Goal: Find contact information: Find contact information

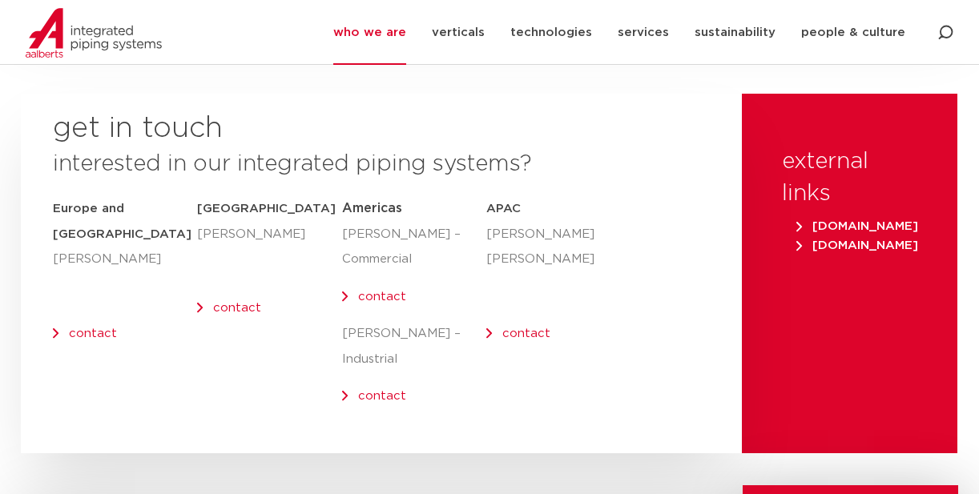
scroll to position [6830, 0]
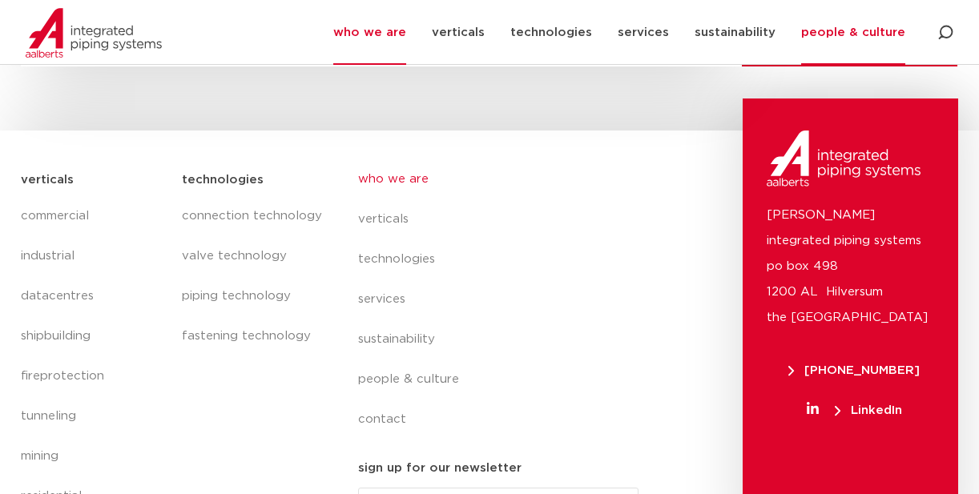
click at [862, 42] on link "people & culture" at bounding box center [853, 32] width 104 height 65
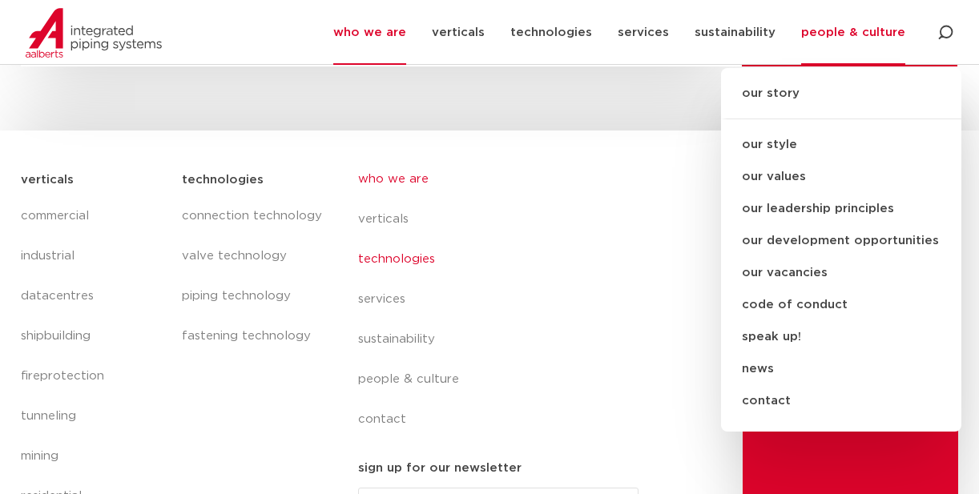
click at [549, 239] on link "technologies" at bounding box center [504, 259] width 293 height 40
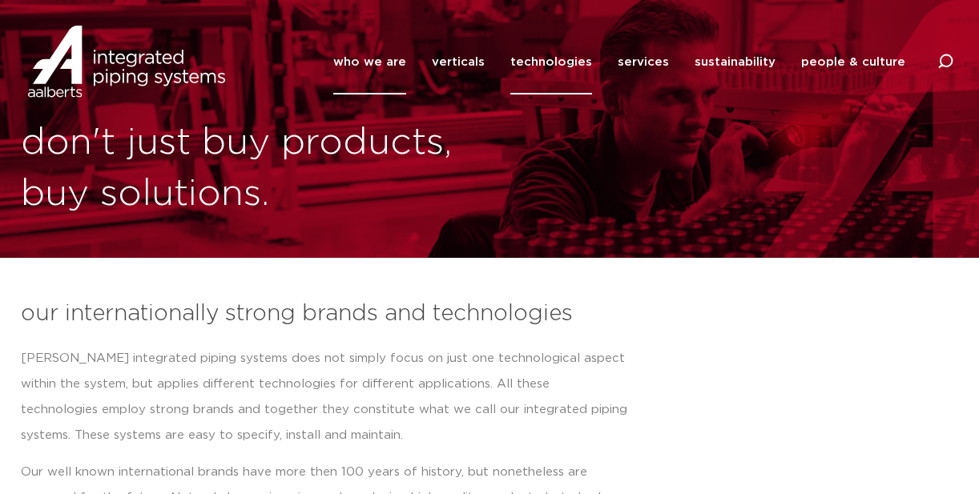
click at [365, 59] on link "who we are" at bounding box center [369, 62] width 73 height 65
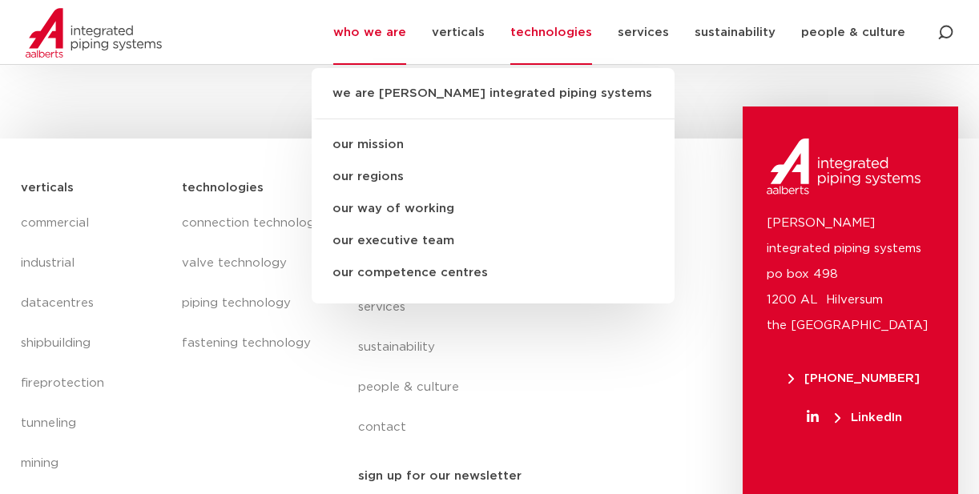
scroll to position [1990, 0]
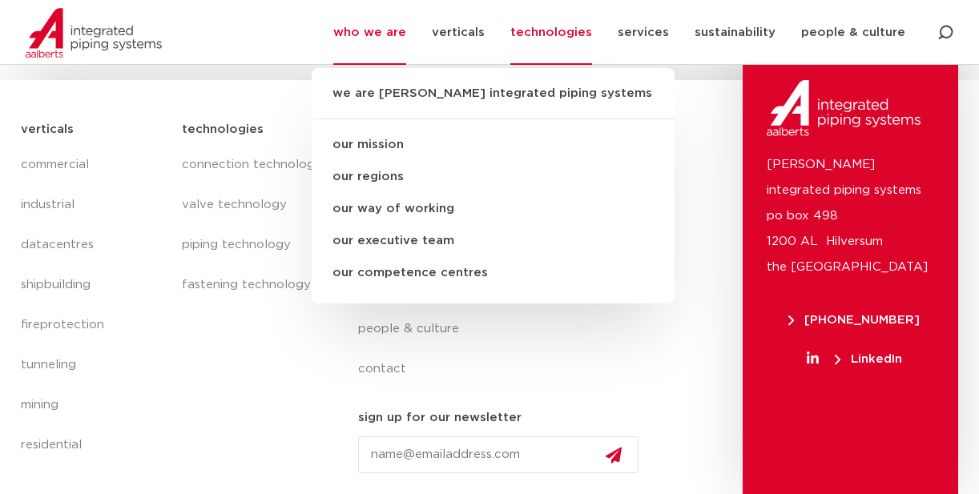
click at [208, 383] on div "technologies connection technology valve technology piping technology fastening…" at bounding box center [254, 303] width 160 height 383
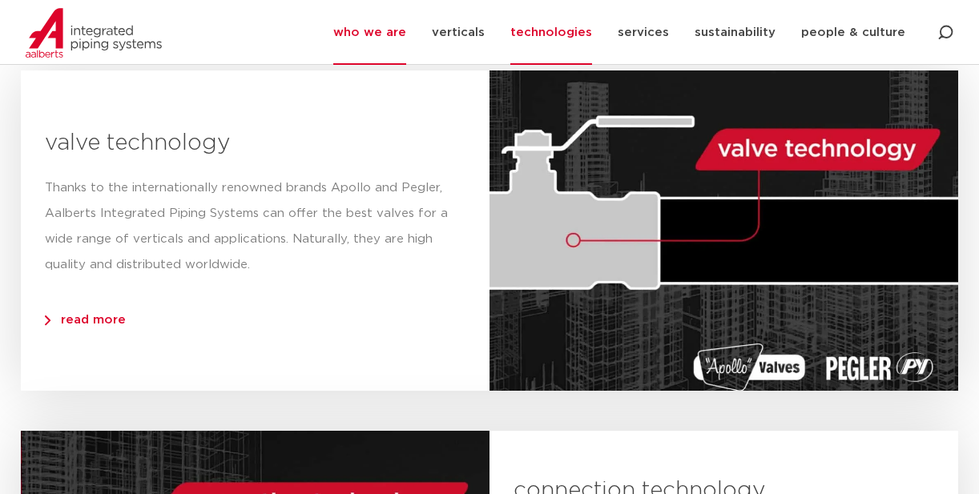
scroll to position [0, 0]
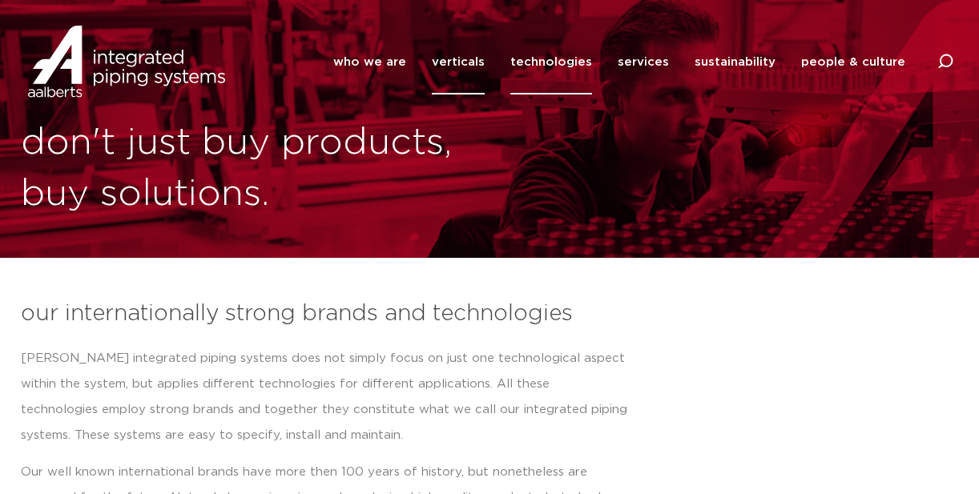
click at [483, 71] on link "verticals" at bounding box center [458, 62] width 53 height 65
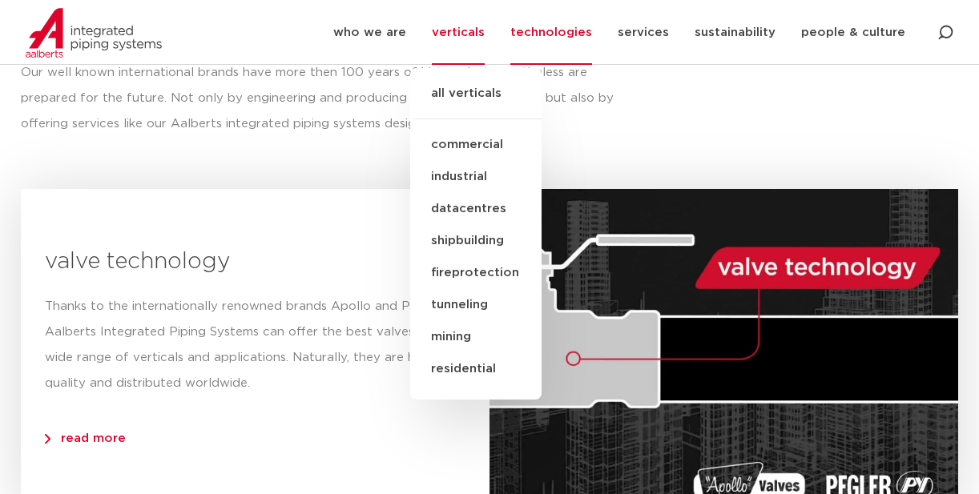
scroll to position [762, 0]
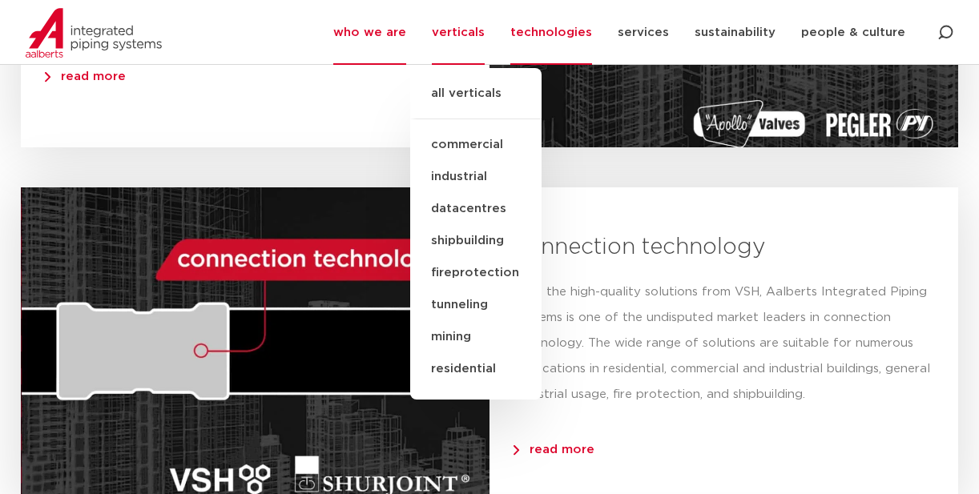
click at [394, 38] on link "who we are" at bounding box center [369, 32] width 73 height 65
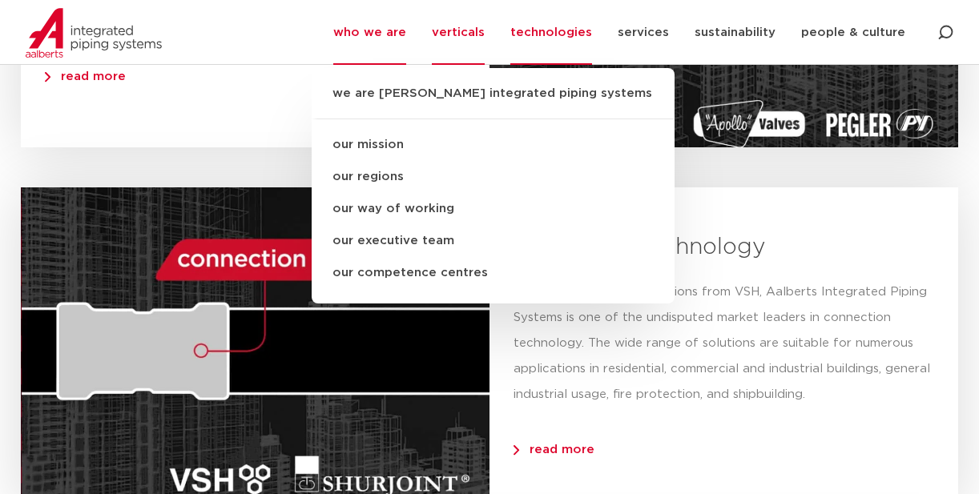
click at [448, 36] on link "verticals" at bounding box center [458, 32] width 53 height 65
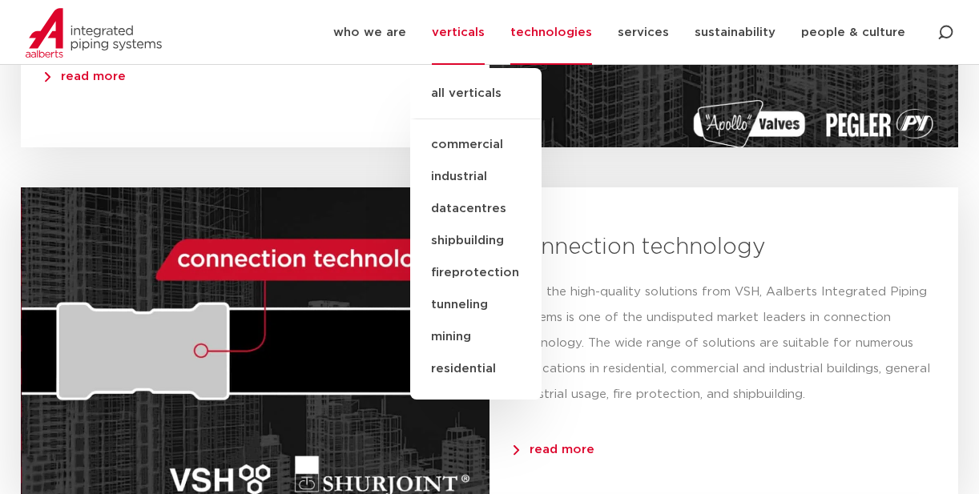
click at [558, 35] on link "technologies" at bounding box center [551, 32] width 82 height 65
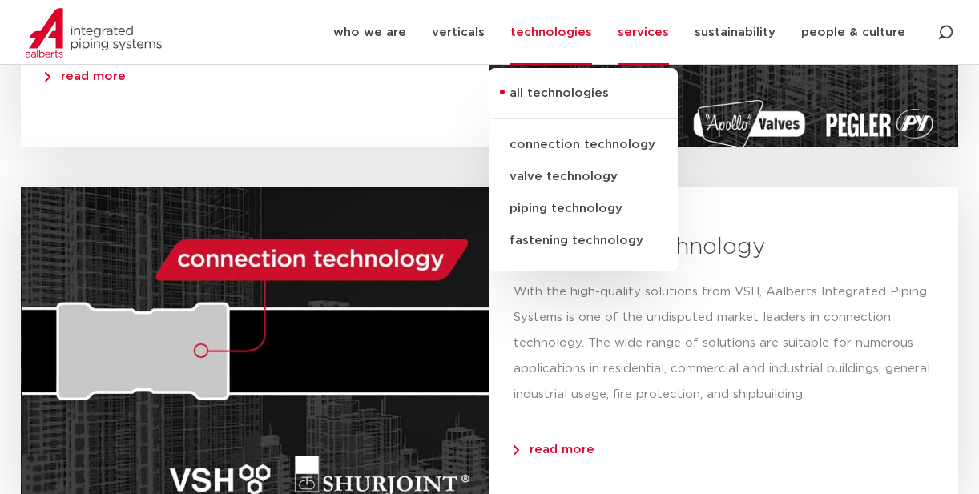
click at [629, 38] on link "services" at bounding box center [642, 32] width 51 height 65
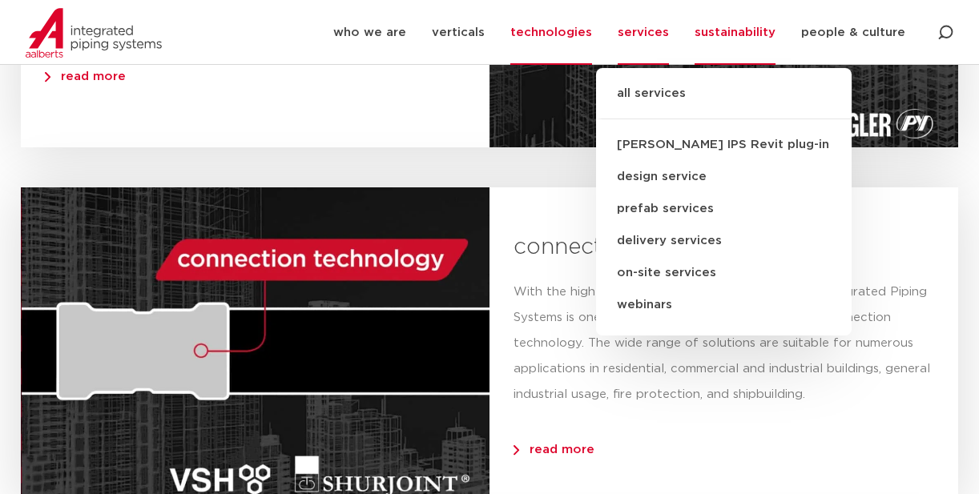
click at [715, 37] on link "sustainability" at bounding box center [734, 32] width 81 height 65
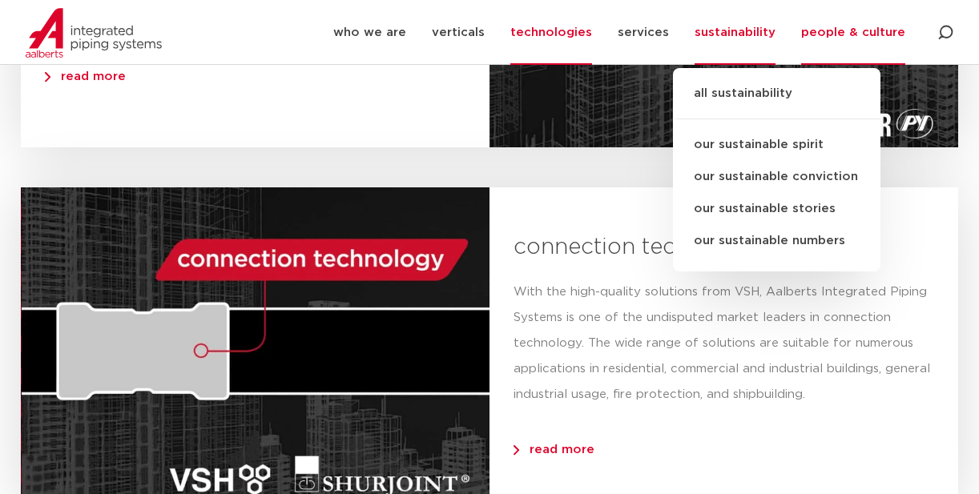
click at [887, 26] on link "people & culture" at bounding box center [853, 32] width 104 height 65
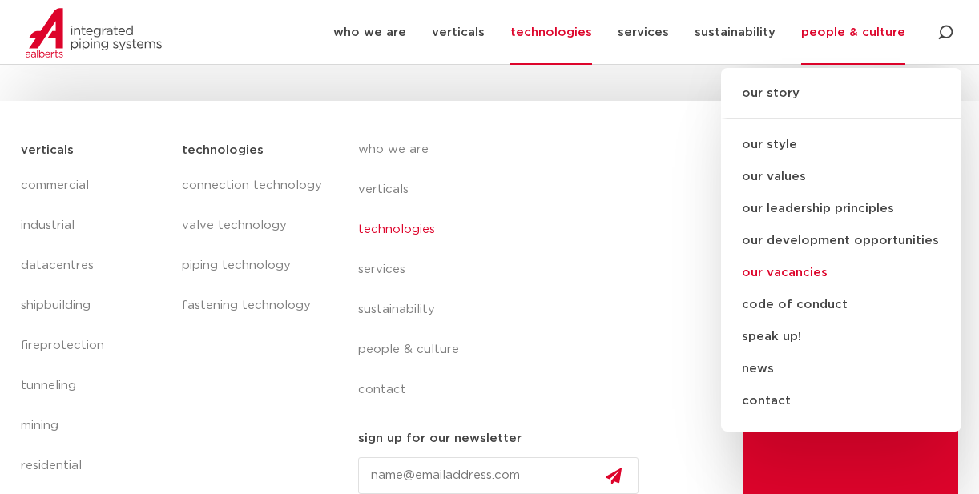
scroll to position [1990, 0]
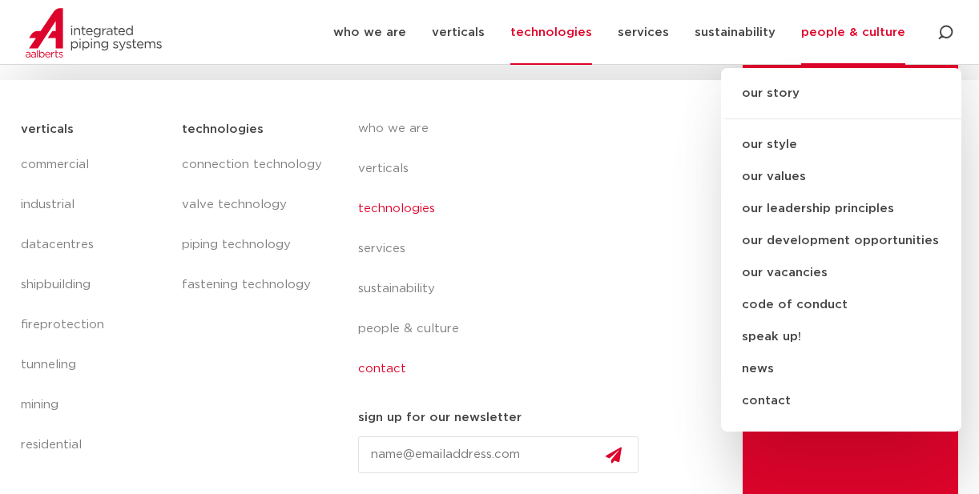
click at [392, 365] on link "contact" at bounding box center [504, 369] width 293 height 40
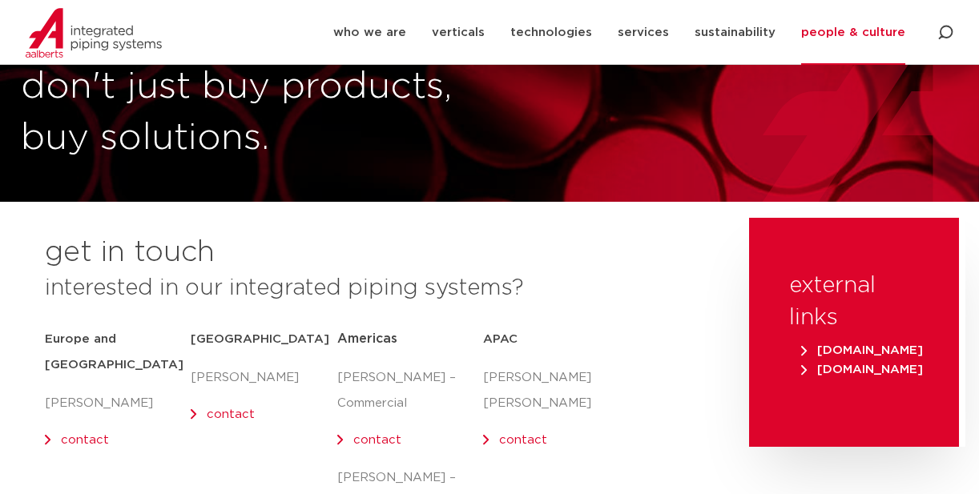
scroll to position [302, 0]
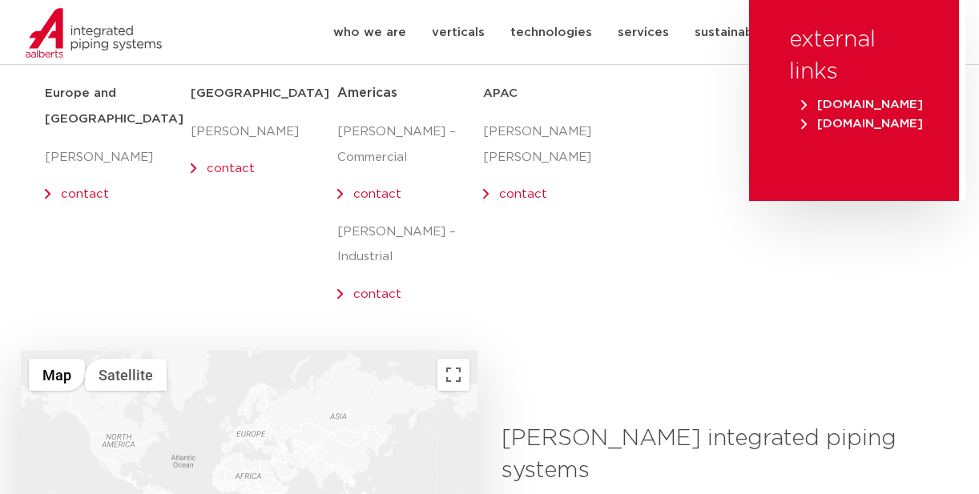
click at [901, 101] on span "[DOMAIN_NAME]" at bounding box center [862, 105] width 122 height 12
